Goal: Find specific page/section: Find specific page/section

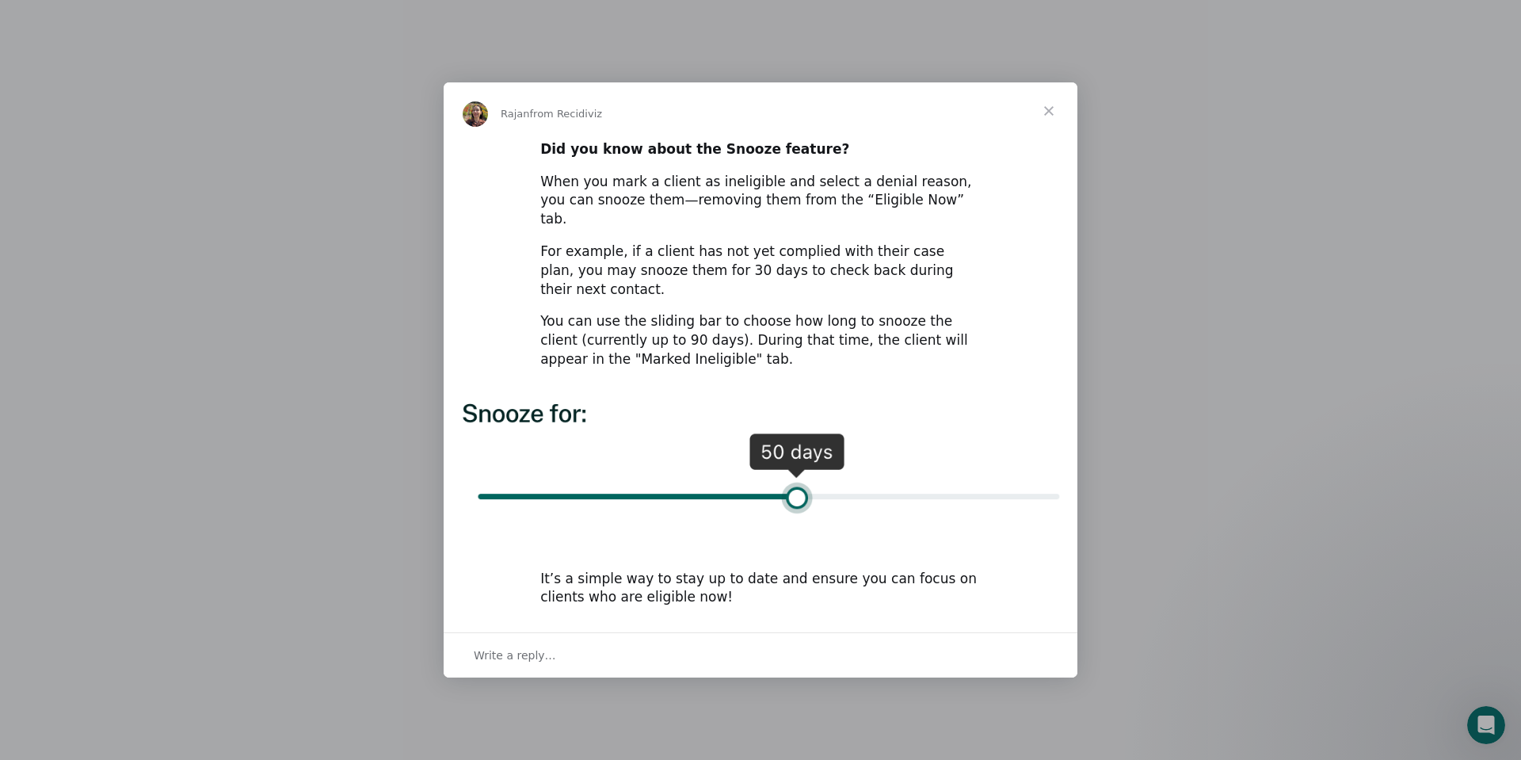
click at [1051, 129] on span "Close" at bounding box center [1049, 110] width 57 height 57
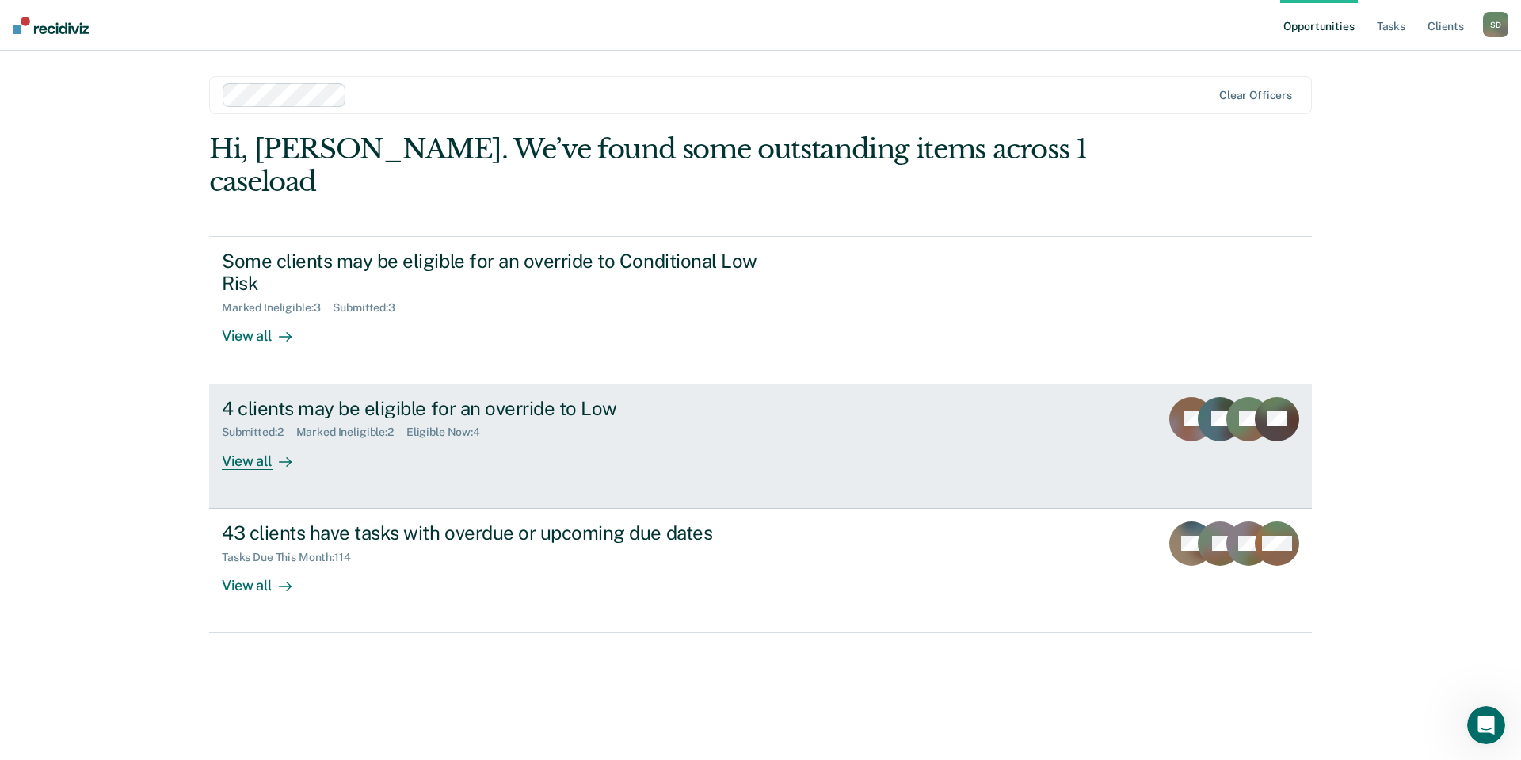
click at [247, 439] on div "View all" at bounding box center [266, 454] width 89 height 31
